Goal: Find specific page/section: Find specific page/section

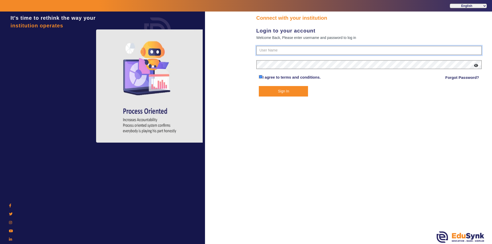
type input "9950605811"
click at [281, 91] on button "Sign In" at bounding box center [283, 91] width 49 height 11
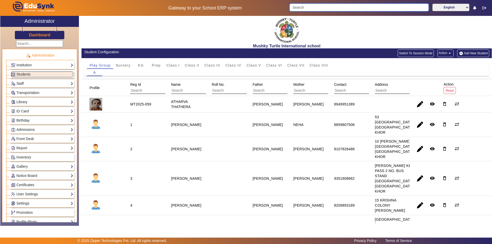
click at [388, 7] on input "Search" at bounding box center [359, 8] width 139 height 8
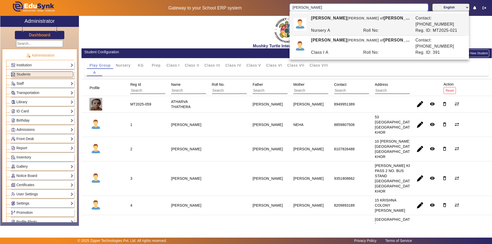
type input "[PERSON_NAME]"
